Goal: Information Seeking & Learning: Understand process/instructions

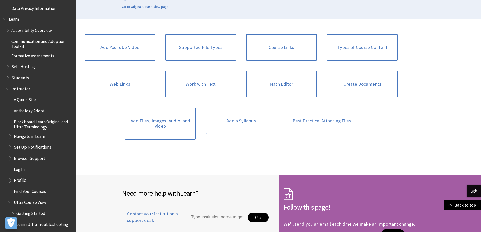
scroll to position [429, 0]
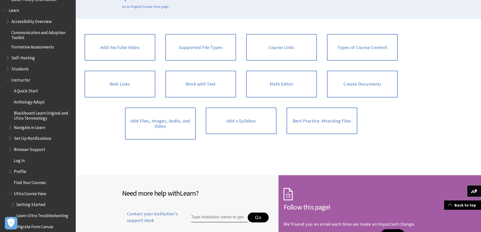
click at [24, 91] on span "A Quick Start" at bounding box center [26, 90] width 24 height 7
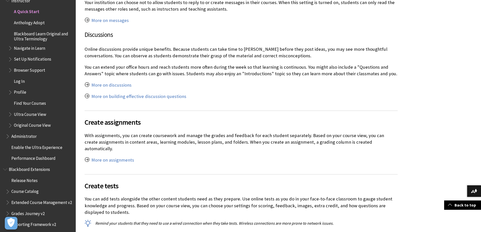
scroll to position [1313, 0]
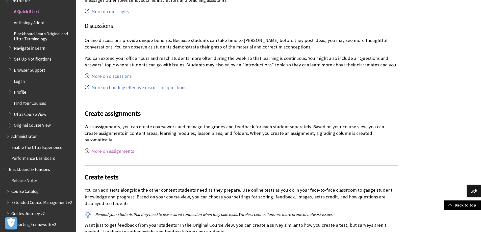
click at [115, 148] on link "More on assignments" at bounding box center [112, 151] width 43 height 6
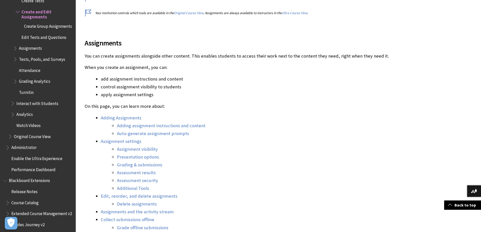
scroll to position [202, 0]
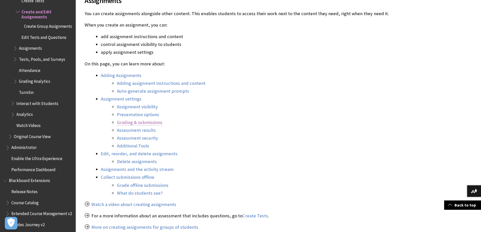
click at [135, 124] on link "Grading & submissions" at bounding box center [139, 122] width 45 height 6
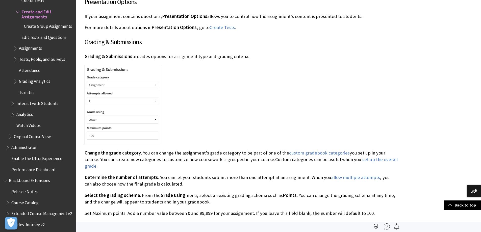
scroll to position [1891, 0]
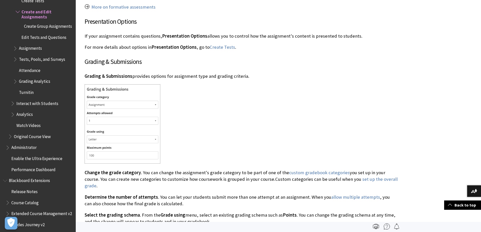
click at [156, 99] on img at bounding box center [123, 123] width 76 height 79
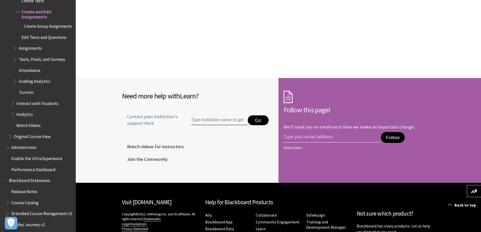
scroll to position [4344, 0]
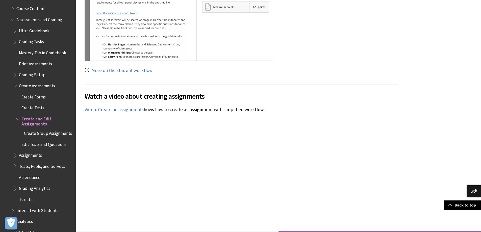
scroll to position [763, 0]
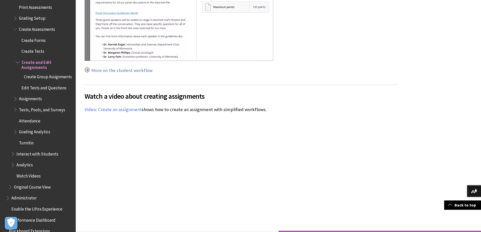
click at [35, 78] on span "Create Group Assignments" at bounding box center [48, 75] width 48 height 7
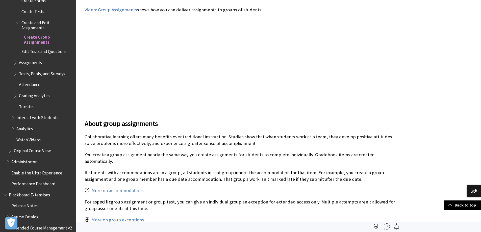
scroll to position [303, 0]
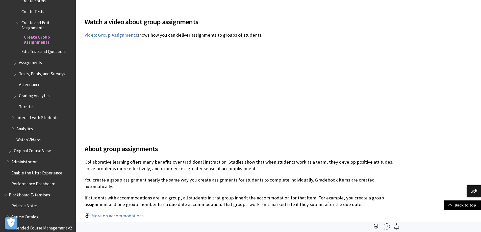
click at [33, 23] on span "Create and Edit Assignments" at bounding box center [46, 24] width 51 height 12
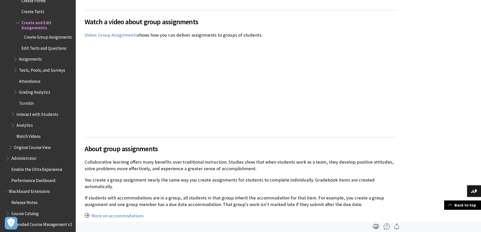
click at [33, 23] on span "Create and Edit Assignments" at bounding box center [46, 24] width 51 height 12
